Goal: Task Accomplishment & Management: Complete application form

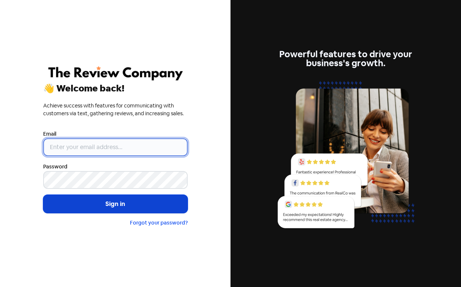
type input "[PERSON_NAME][EMAIL_ADDRESS][DOMAIN_NAME]"
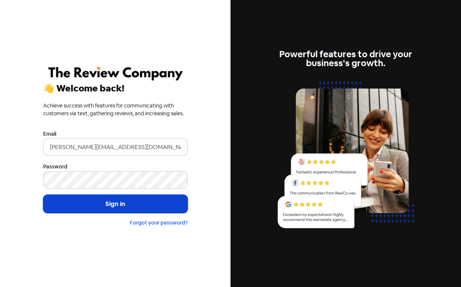
click at [151, 198] on button "Sign in" at bounding box center [115, 204] width 144 height 19
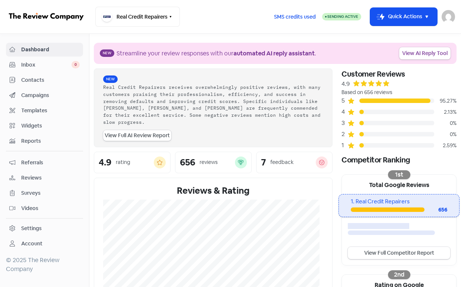
click at [452, 127] on div "Customer Reviews 4.9 Based on 656 reviews 5 95.27% 4 2.13% 3 0% 2 0% 1 2.59% Co…" at bounding box center [399, 265] width 124 height 394
drag, startPoint x: 409, startPoint y: 14, endPoint x: 408, endPoint y: 23, distance: 9.4
click at [409, 14] on button "Icon For Thunder-move Quick Actions" at bounding box center [403, 17] width 67 height 18
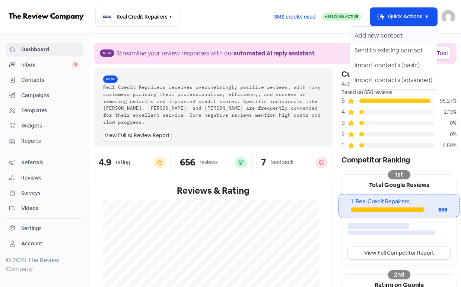
click at [398, 35] on button "Add new contact" at bounding box center [393, 35] width 87 height 15
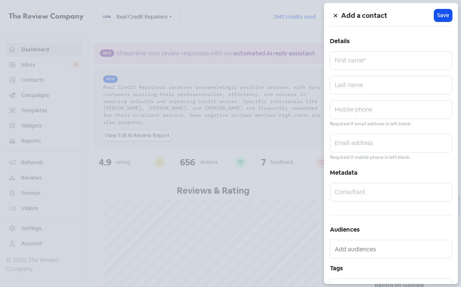
click at [390, 71] on div "Add a contact Icon For Loading Save Details First name* Last name Mobile phone …" at bounding box center [391, 143] width 134 height 281
click at [389, 63] on input "text" at bounding box center [391, 60] width 122 height 19
paste input "WAYNE FRASER"
click at [387, 63] on input "WAYNE FRASER" at bounding box center [391, 60] width 122 height 19
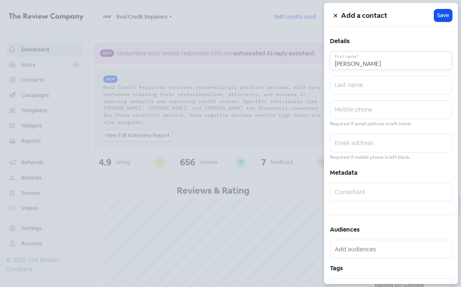
type input "WAYNE"
click at [370, 79] on input "text" at bounding box center [391, 85] width 122 height 19
paste input "FRASER"
type input "FRASER"
click at [363, 112] on input "text" at bounding box center [391, 110] width 122 height 19
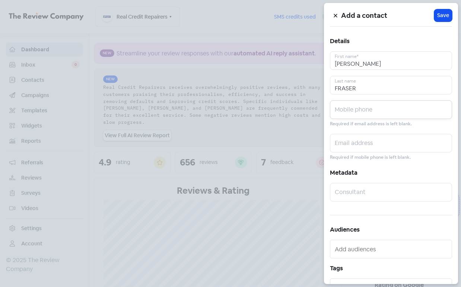
paste input "0476184746"
type input "0476184746"
click at [380, 133] on div "Add a contact Icon For Loading Save Details WAYNE First name* FRASER Last name …" at bounding box center [391, 143] width 134 height 281
click at [377, 144] on input "text" at bounding box center [391, 143] width 122 height 19
paste input "waynethomasfraser@icloud.com"
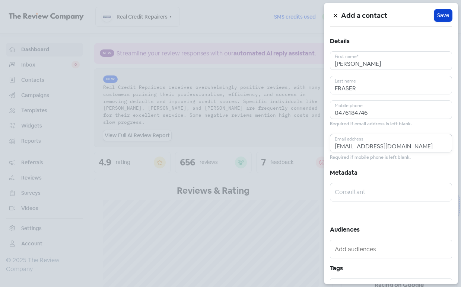
type input "waynethomasfraser@icloud.com"
click at [438, 15] on span "Save" at bounding box center [443, 16] width 12 height 8
